Goal: Subscribe to service/newsletter

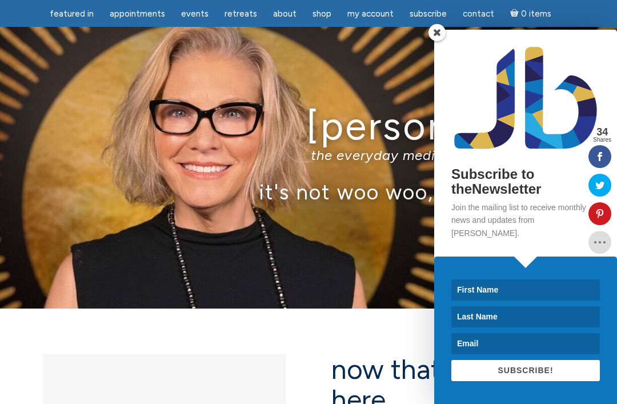
scroll to position [203, 0]
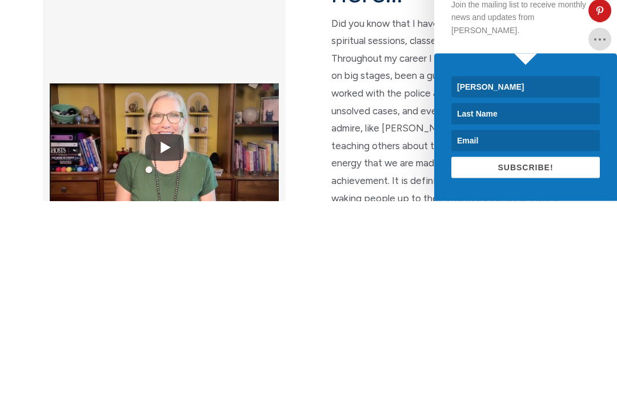
type input "[PERSON_NAME]"
click at [509, 306] on input at bounding box center [525, 316] width 148 height 21
type input "Moske"
click at [501, 333] on input at bounding box center [525, 343] width 148 height 21
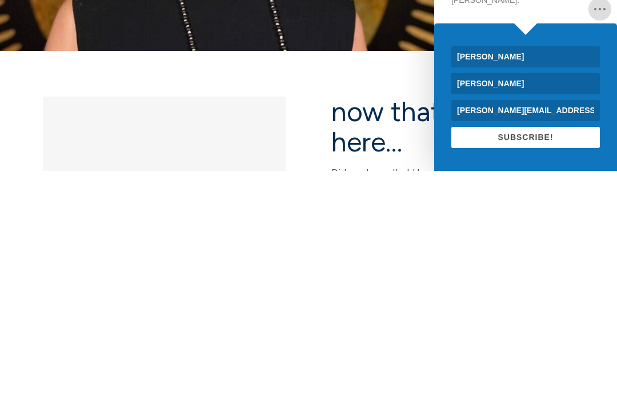
type input "Samantha.moske@yahoo.com"
click at [555, 360] on button "SUBSCRIBE!" at bounding box center [525, 370] width 148 height 21
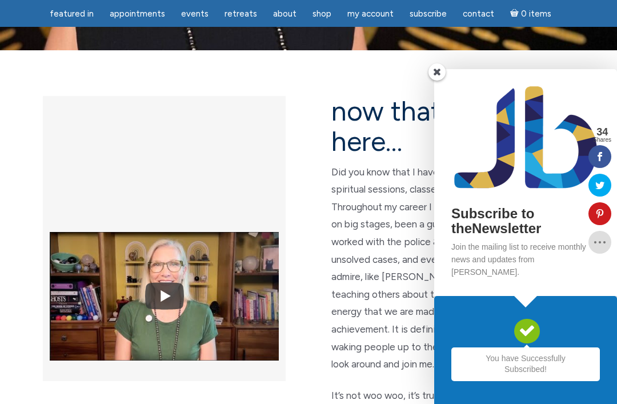
click at [440, 81] on span at bounding box center [436, 71] width 17 height 17
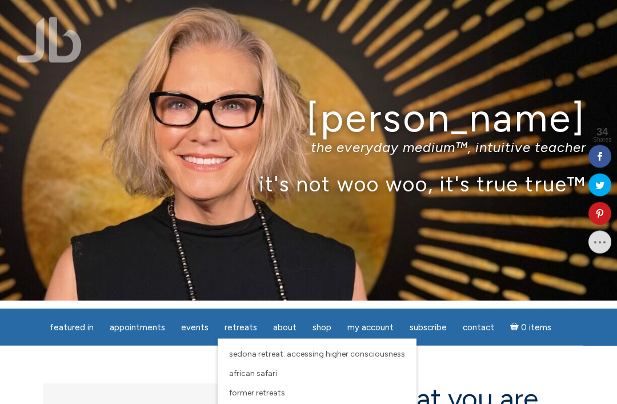
scroll to position [10, 0]
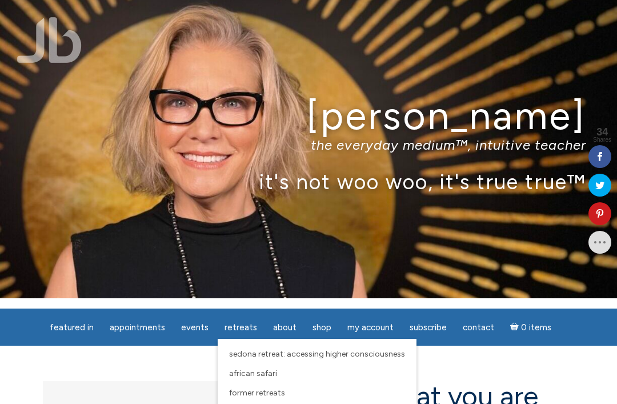
click at [340, 378] on link "African Safari" at bounding box center [316, 373] width 187 height 19
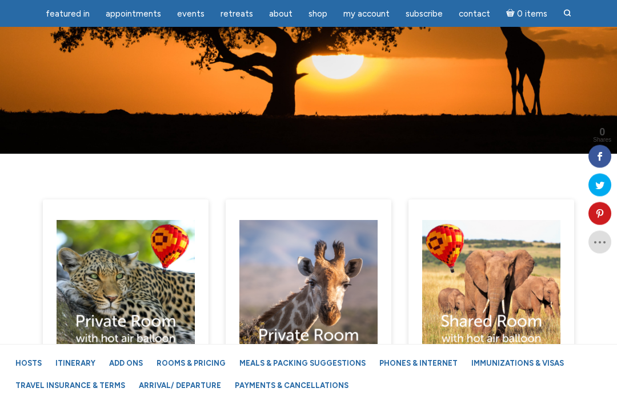
scroll to position [7720, 0]
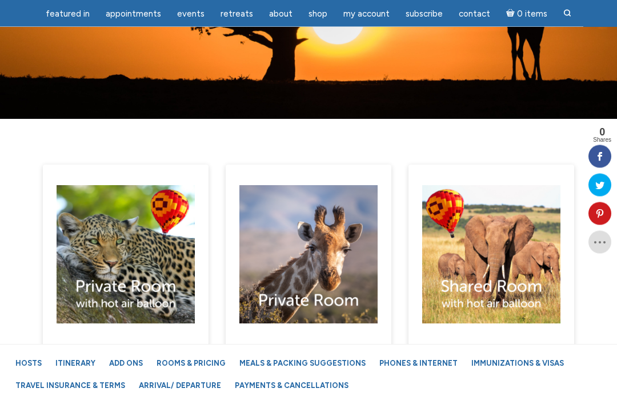
scroll to position [7756, 0]
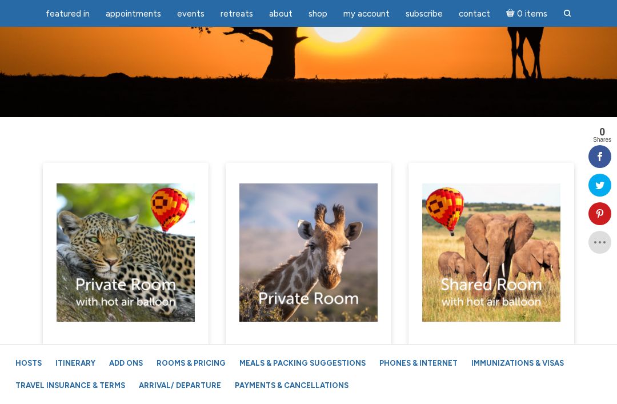
click at [186, 373] on link "Rooms & Pricing" at bounding box center [191, 363] width 81 height 20
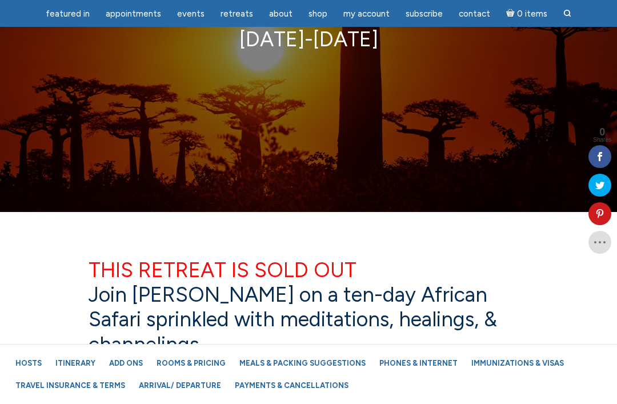
scroll to position [0, 0]
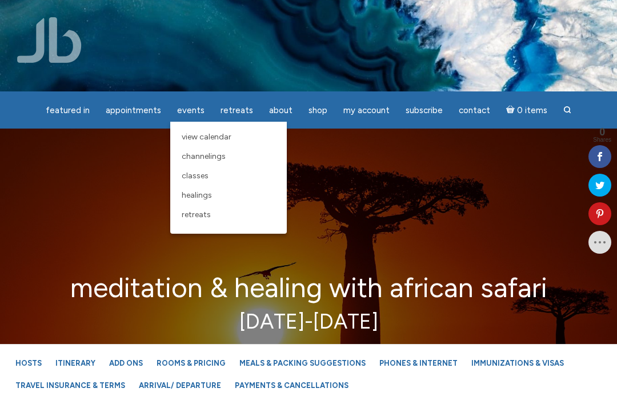
click at [56, 38] on img at bounding box center [49, 40] width 65 height 46
